Goal: Task Accomplishment & Management: Manage account settings

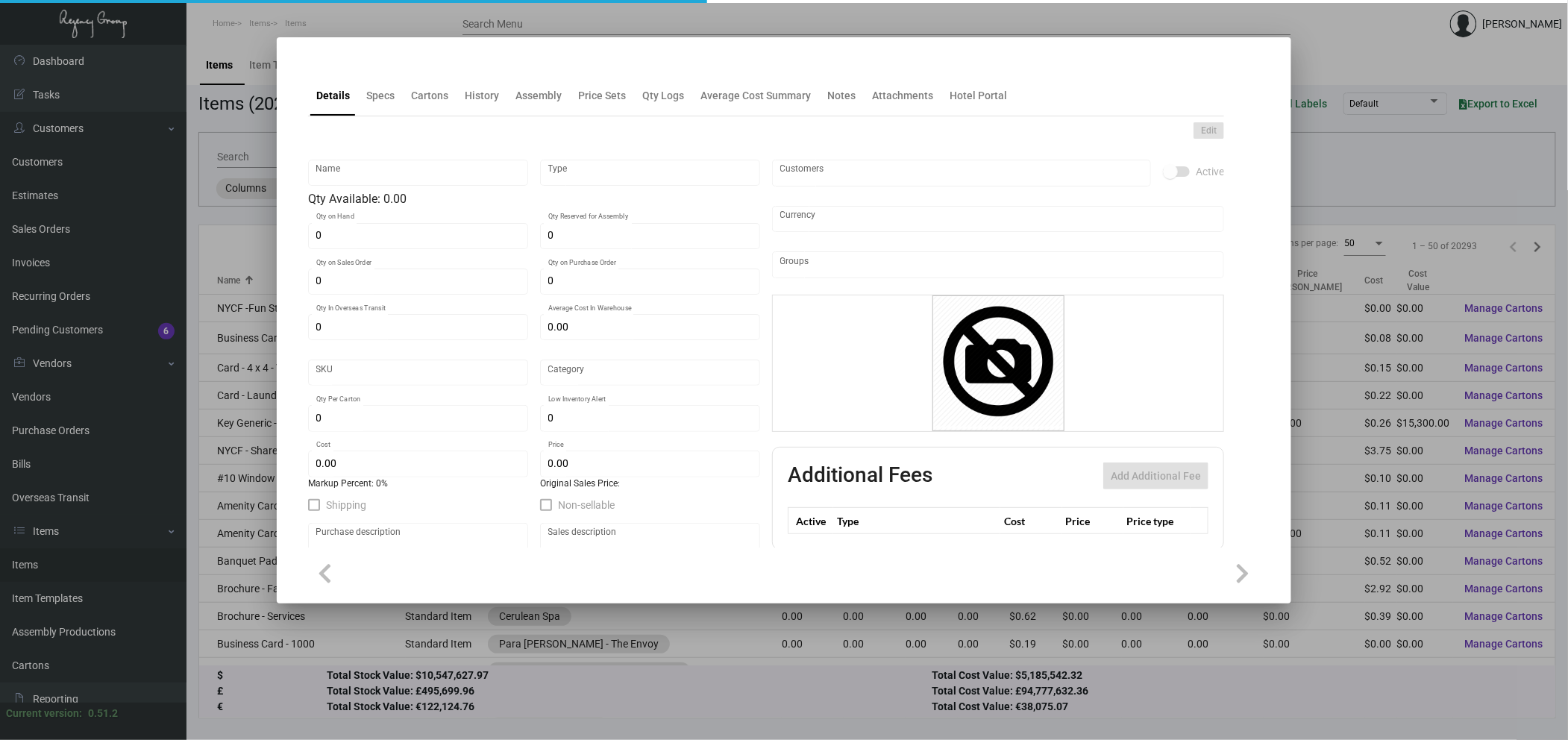
type input "Luggage Tag 1 Strip - 13 x 2"
type input "Inventory"
type input "1,500"
type input "$ 0.00"
type input "3334"
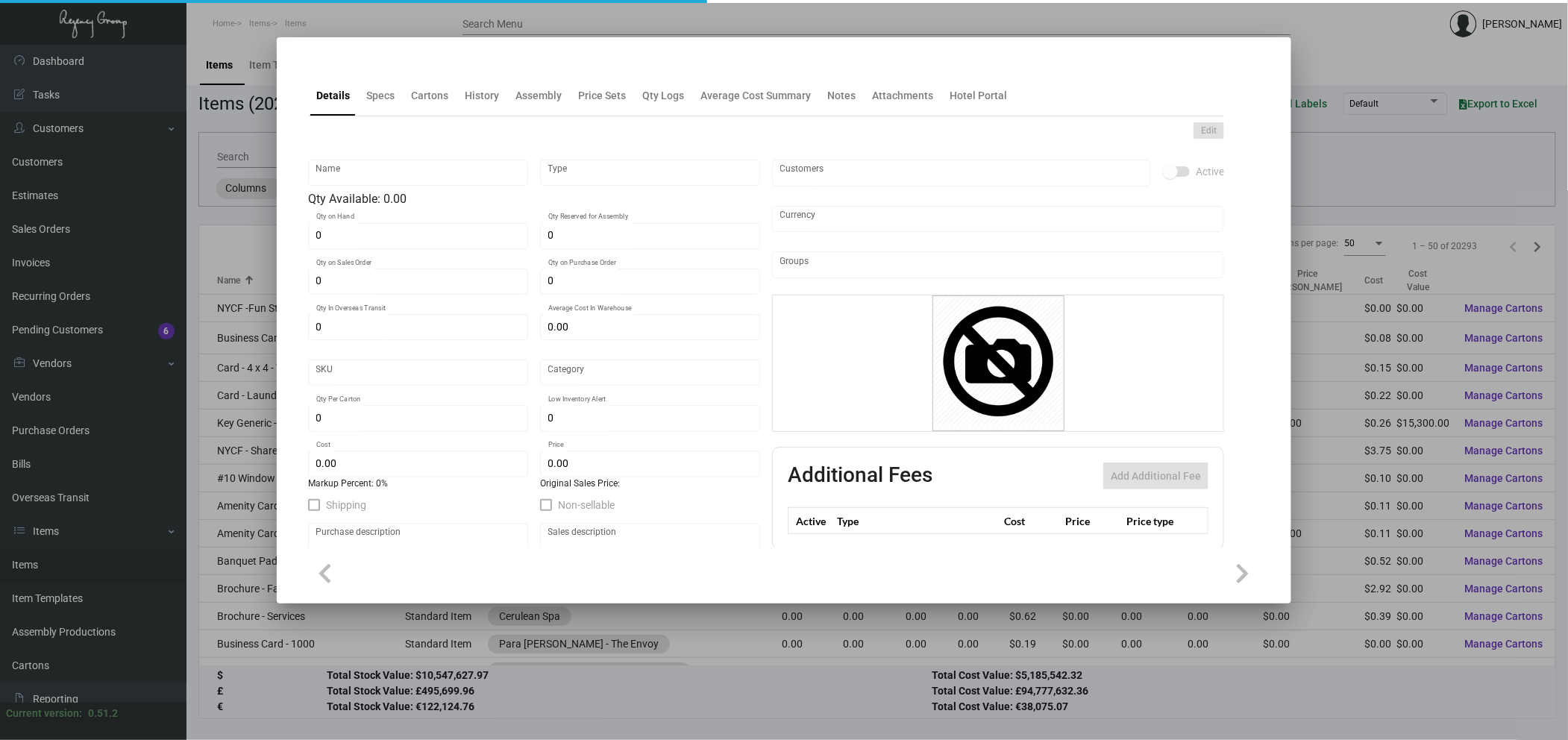
type input "Standard"
type input "1"
type input "2,000"
type input "$ 0.08982"
type input "$ 0.13"
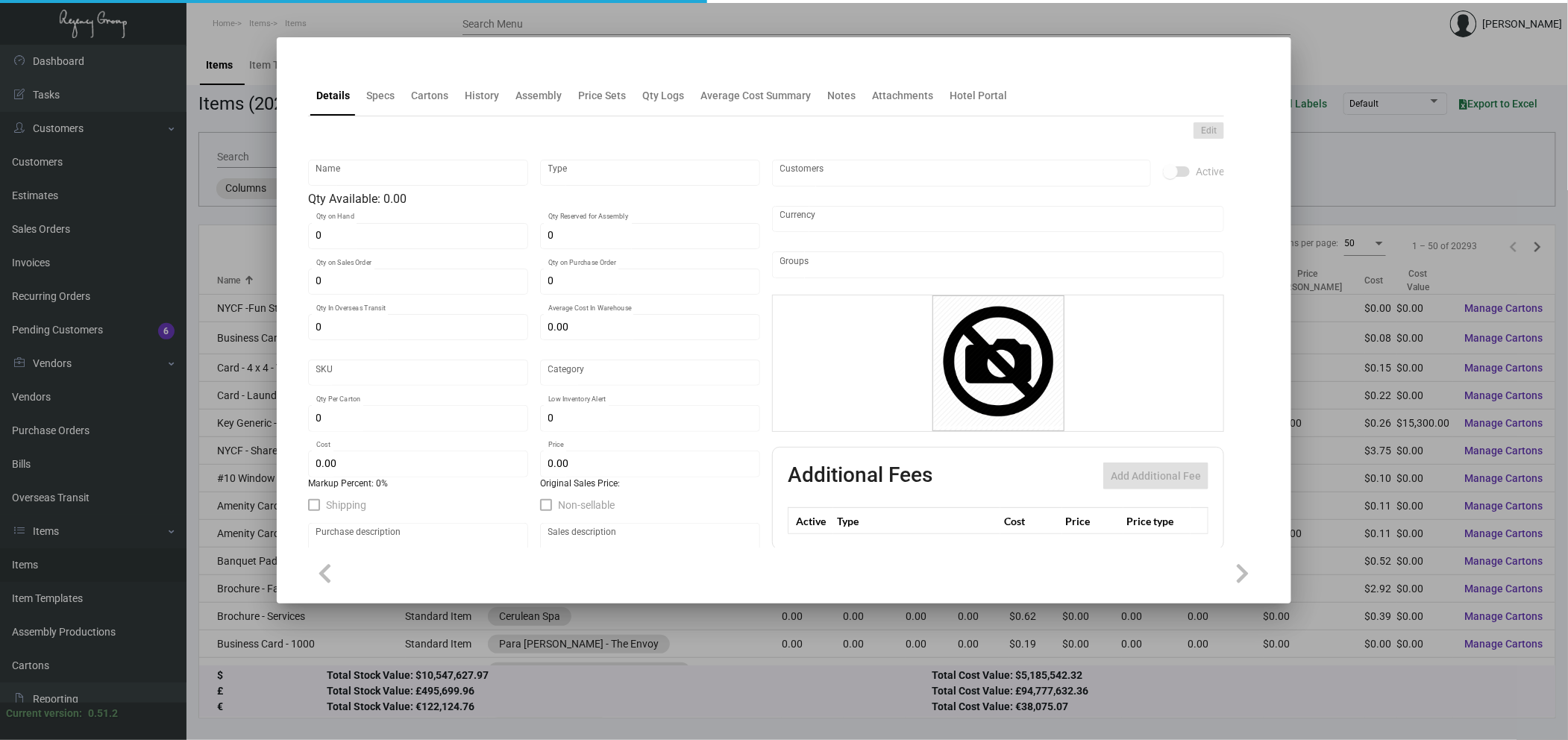
type textarea "Luggage Tags 2 styles 1 strip: 13 x 2, PPS 100# white tag stock, printing 1 col…"
checkbox input "true"
type input "United States Dollar $"
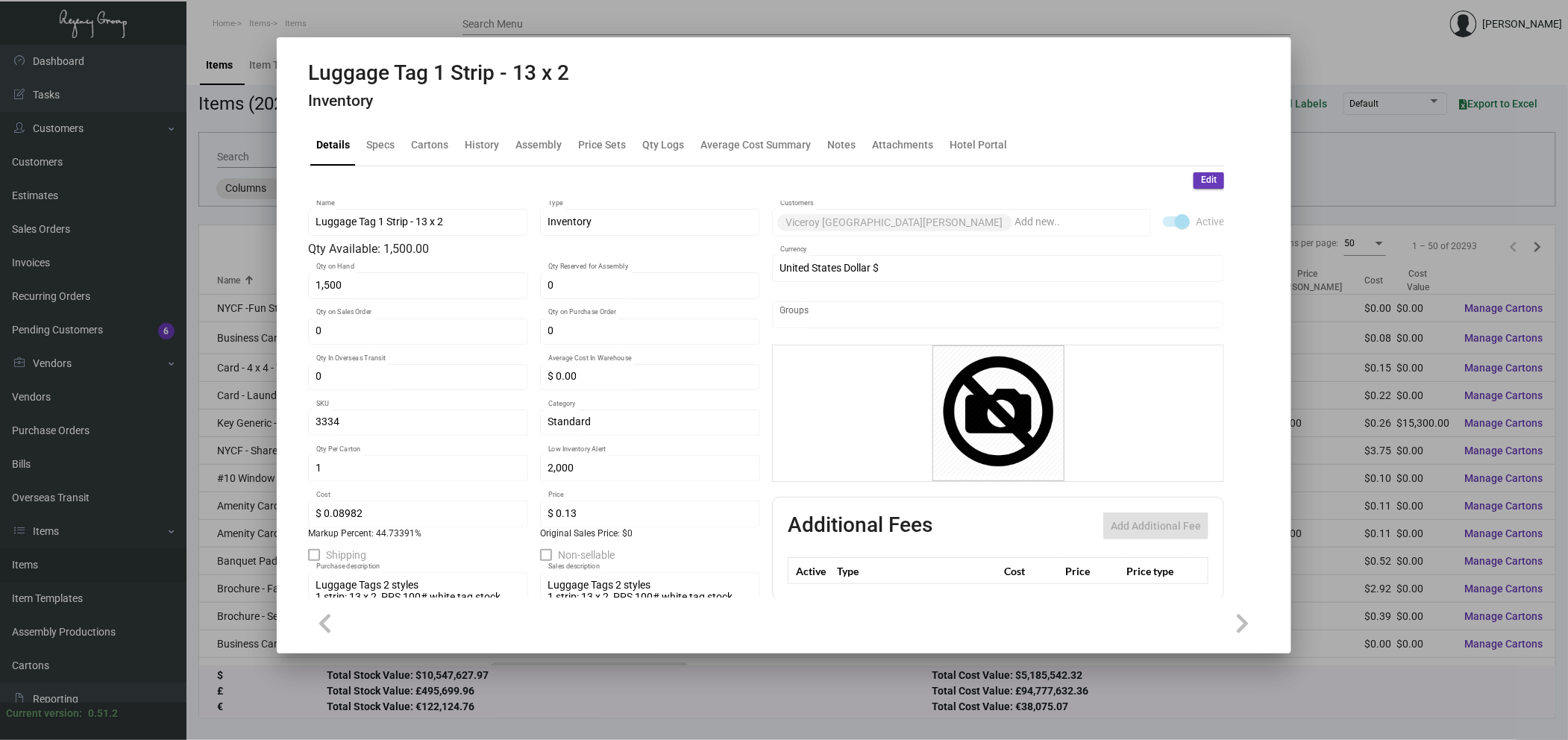
click at [125, 328] on div at bounding box center [784, 370] width 1568 height 740
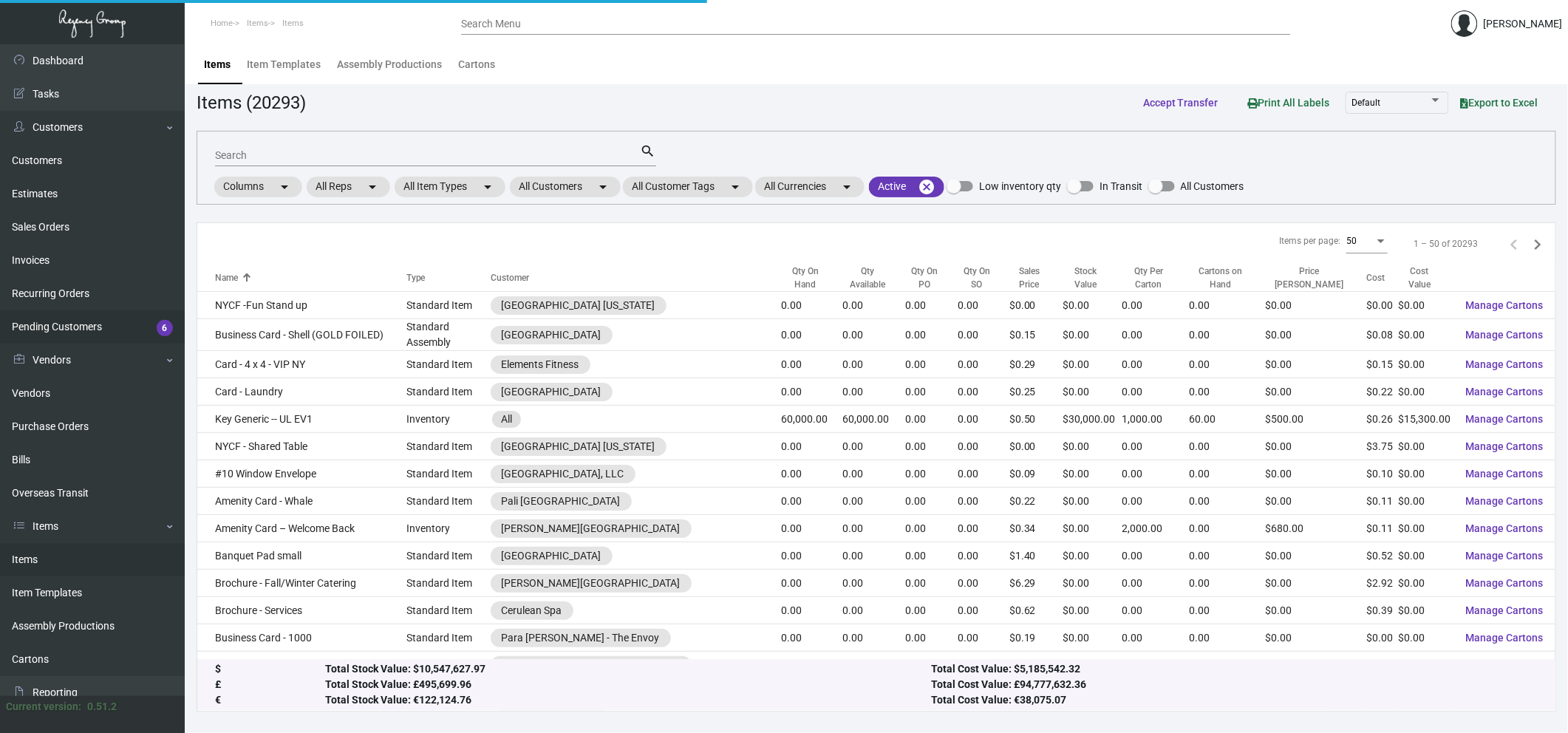
click at [124, 325] on link "Pending Customers 6" at bounding box center [93, 327] width 185 height 33
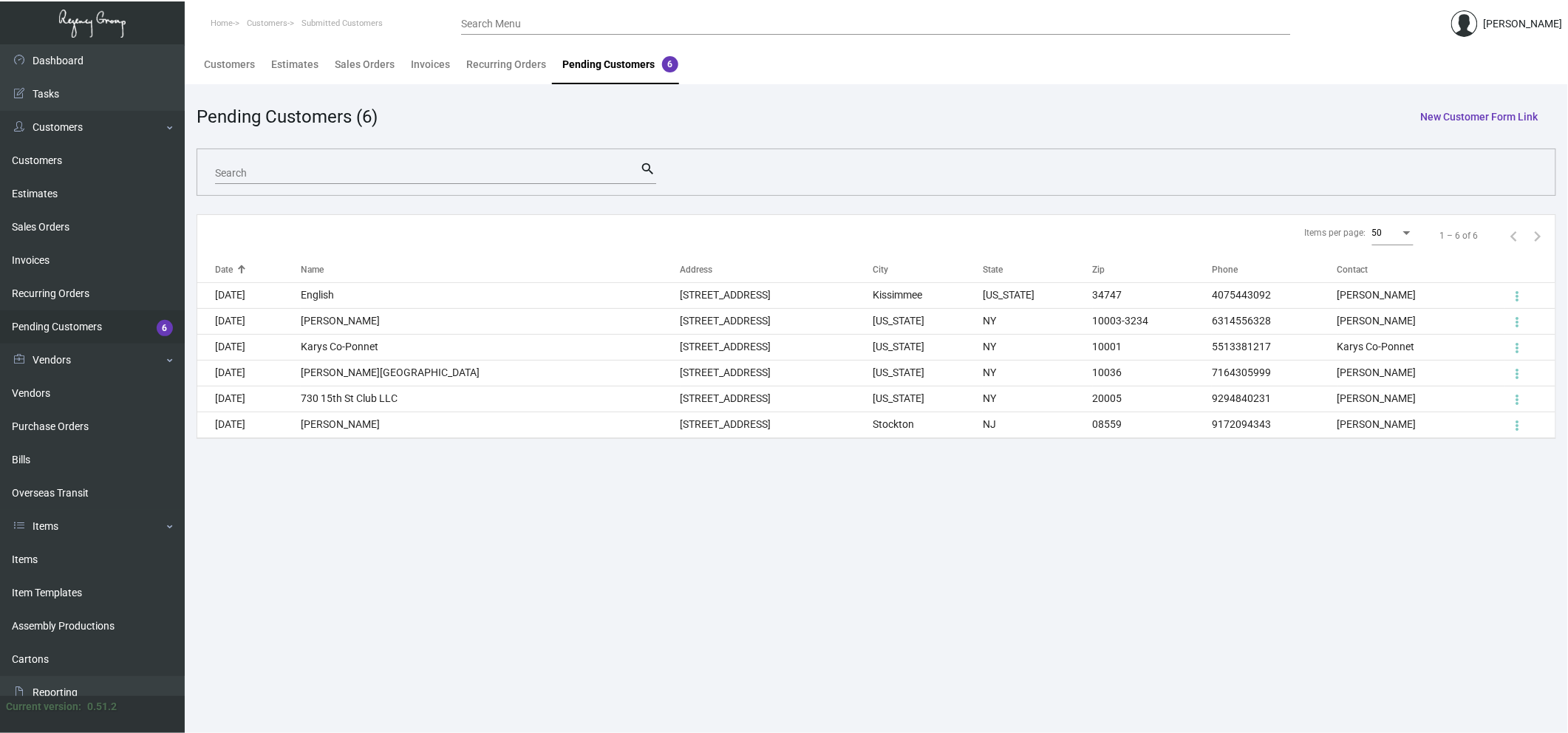
click at [279, 605] on main "Customers Estimates Sales Orders Invoices Recurring Orders Pending Customers 6 …" at bounding box center [876, 389] width 1383 height 689
